Goal: Navigation & Orientation: Find specific page/section

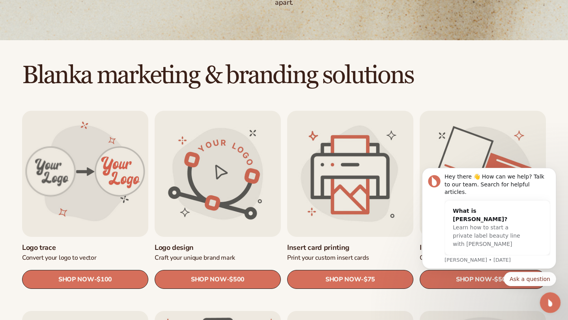
click at [550, 302] on icon "Open Intercom Messenger" at bounding box center [549, 302] width 6 height 6
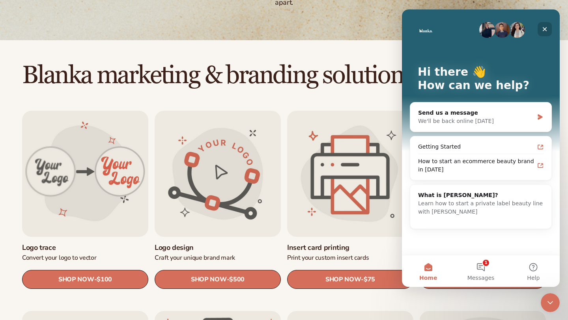
click at [547, 28] on icon "Close" at bounding box center [545, 29] width 6 height 6
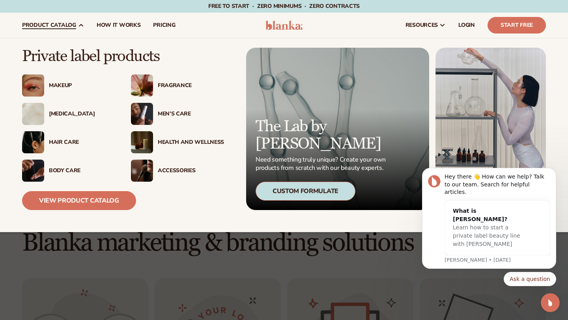
click at [68, 113] on div "[MEDICAL_DATA]" at bounding box center [82, 114] width 66 height 7
